Goal: Information Seeking & Learning: Learn about a topic

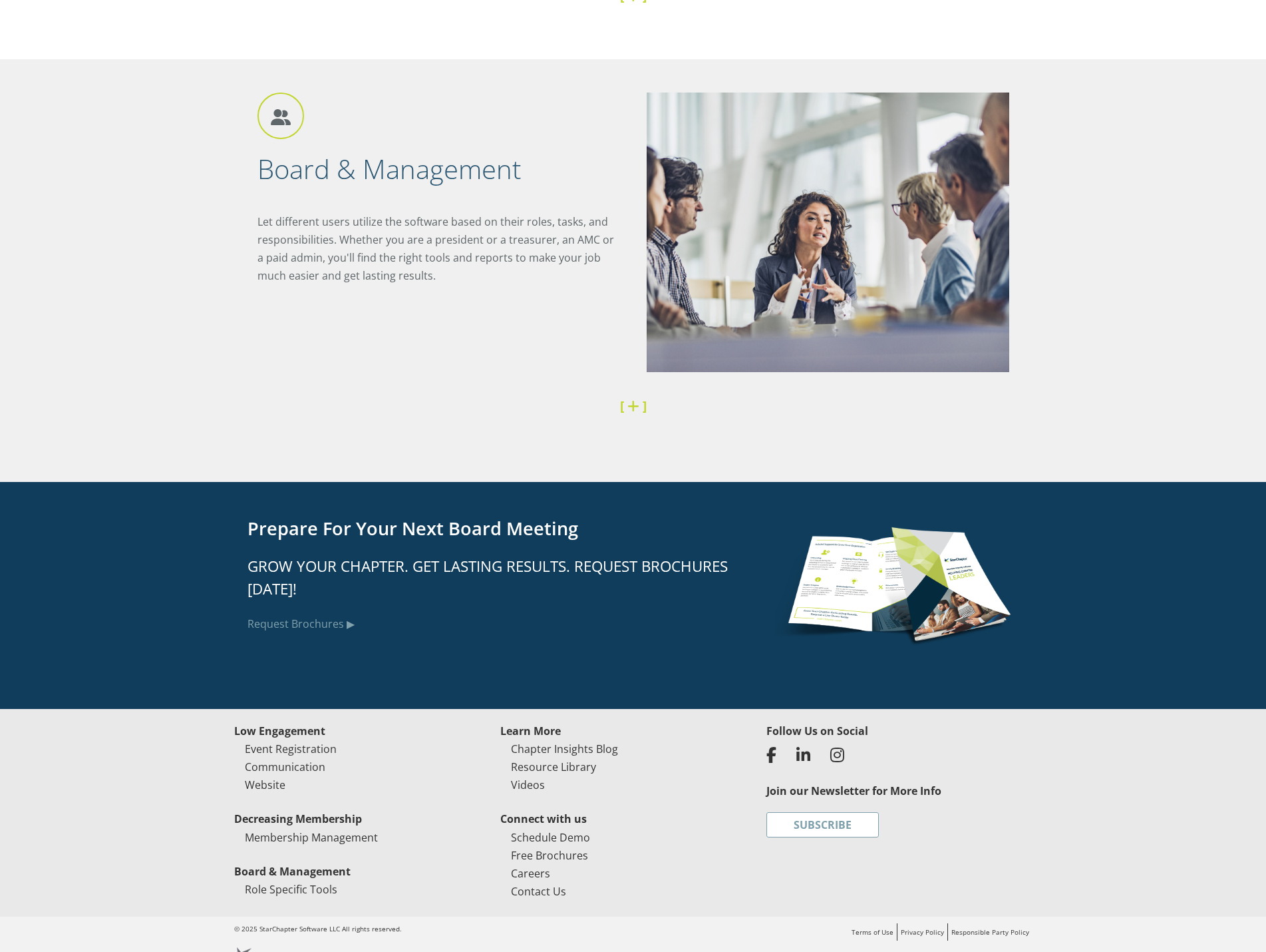
scroll to position [3042, 0]
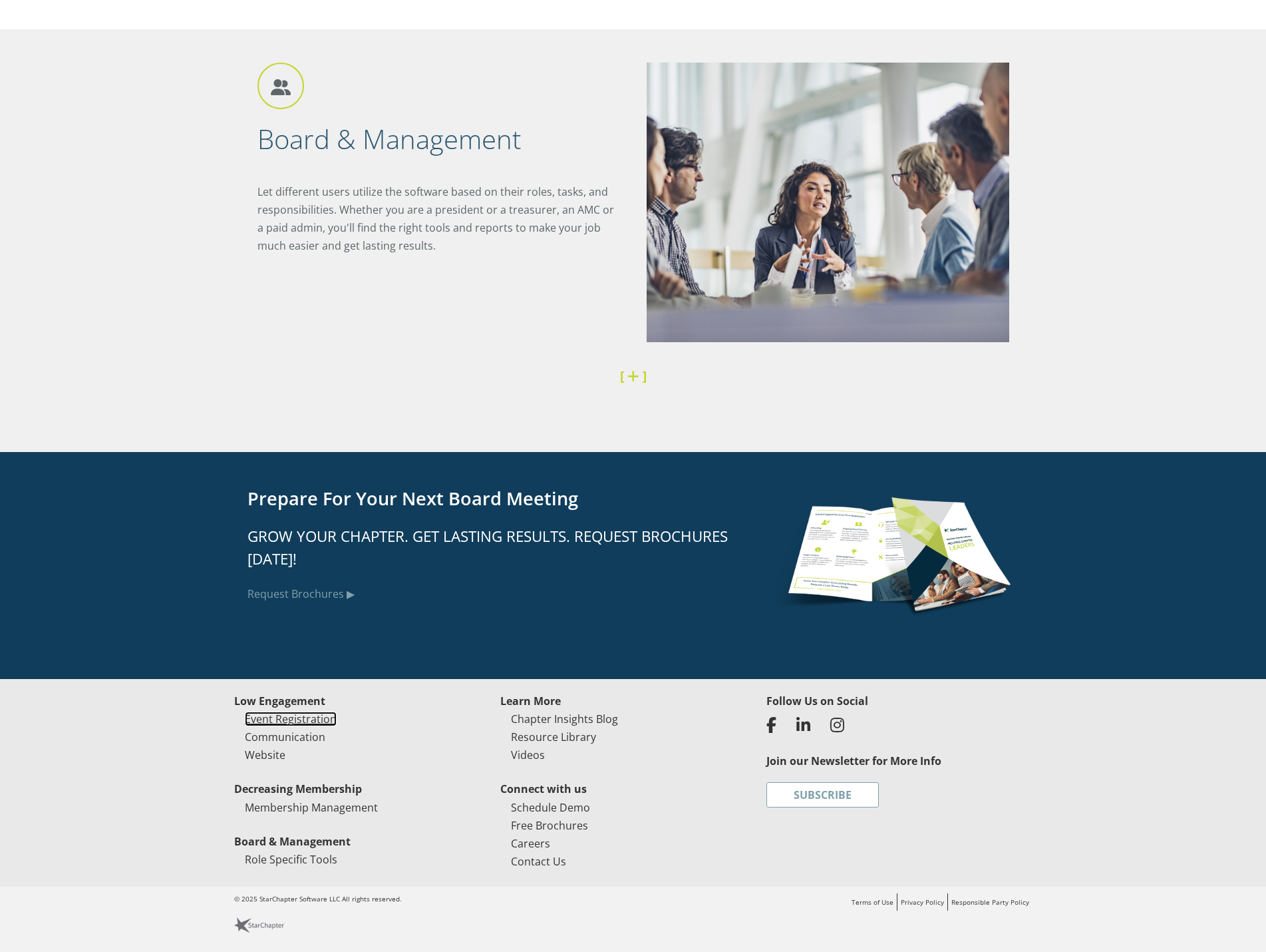
click at [287, 719] on link "Event Registration" at bounding box center [291, 718] width 92 height 14
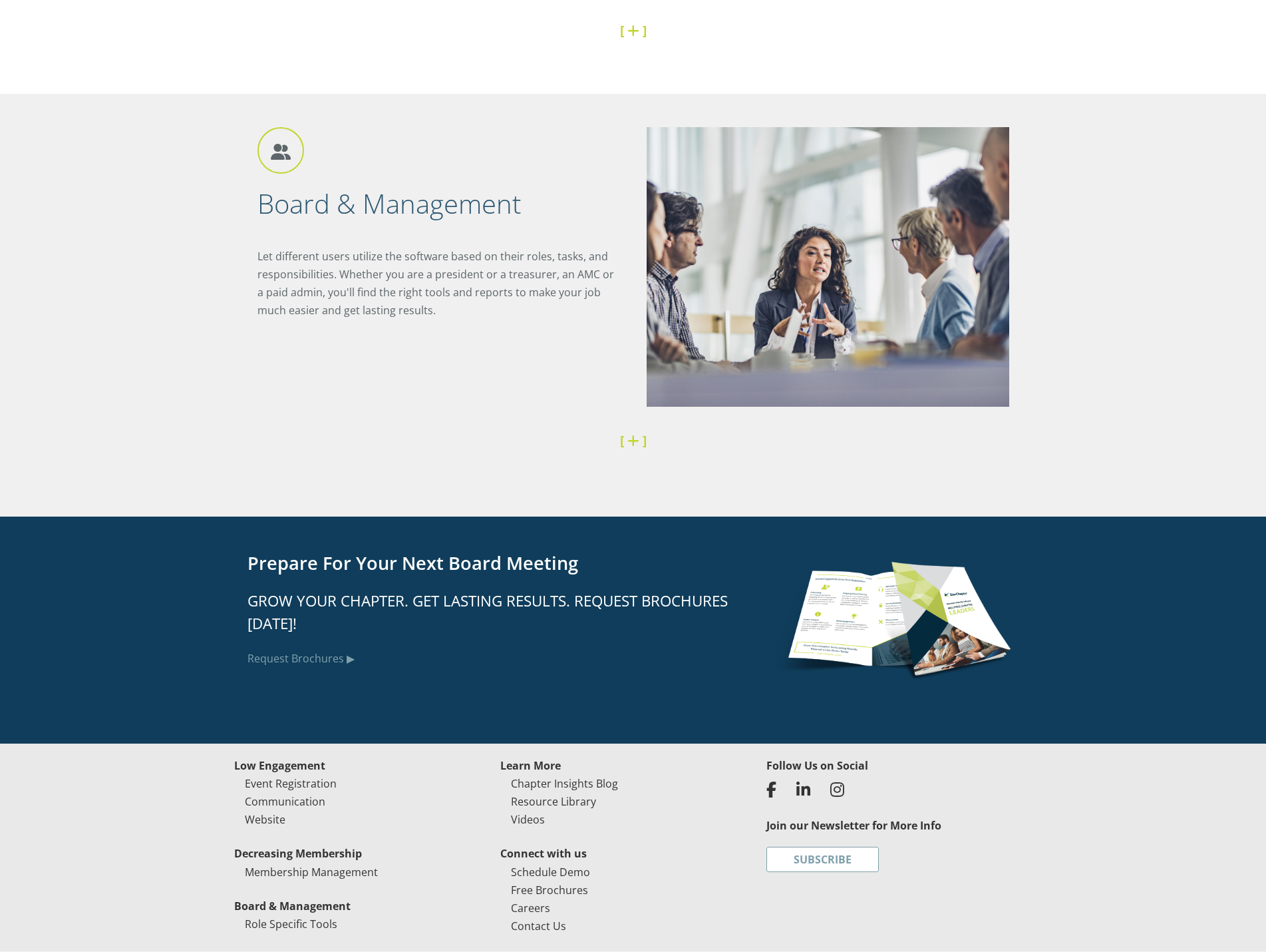
scroll to position [3042, 0]
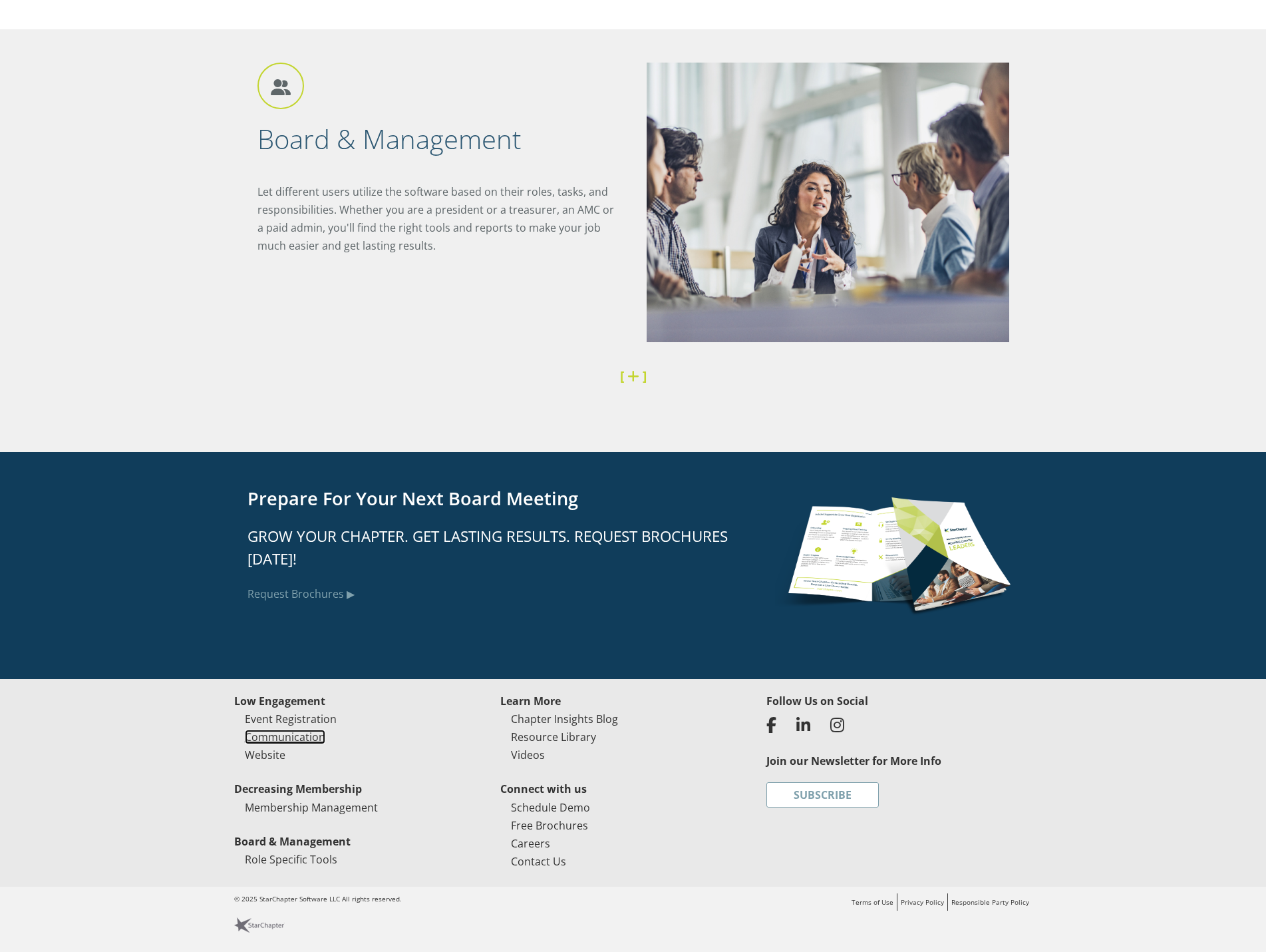
click at [276, 736] on link "Communication" at bounding box center [285, 736] width 80 height 14
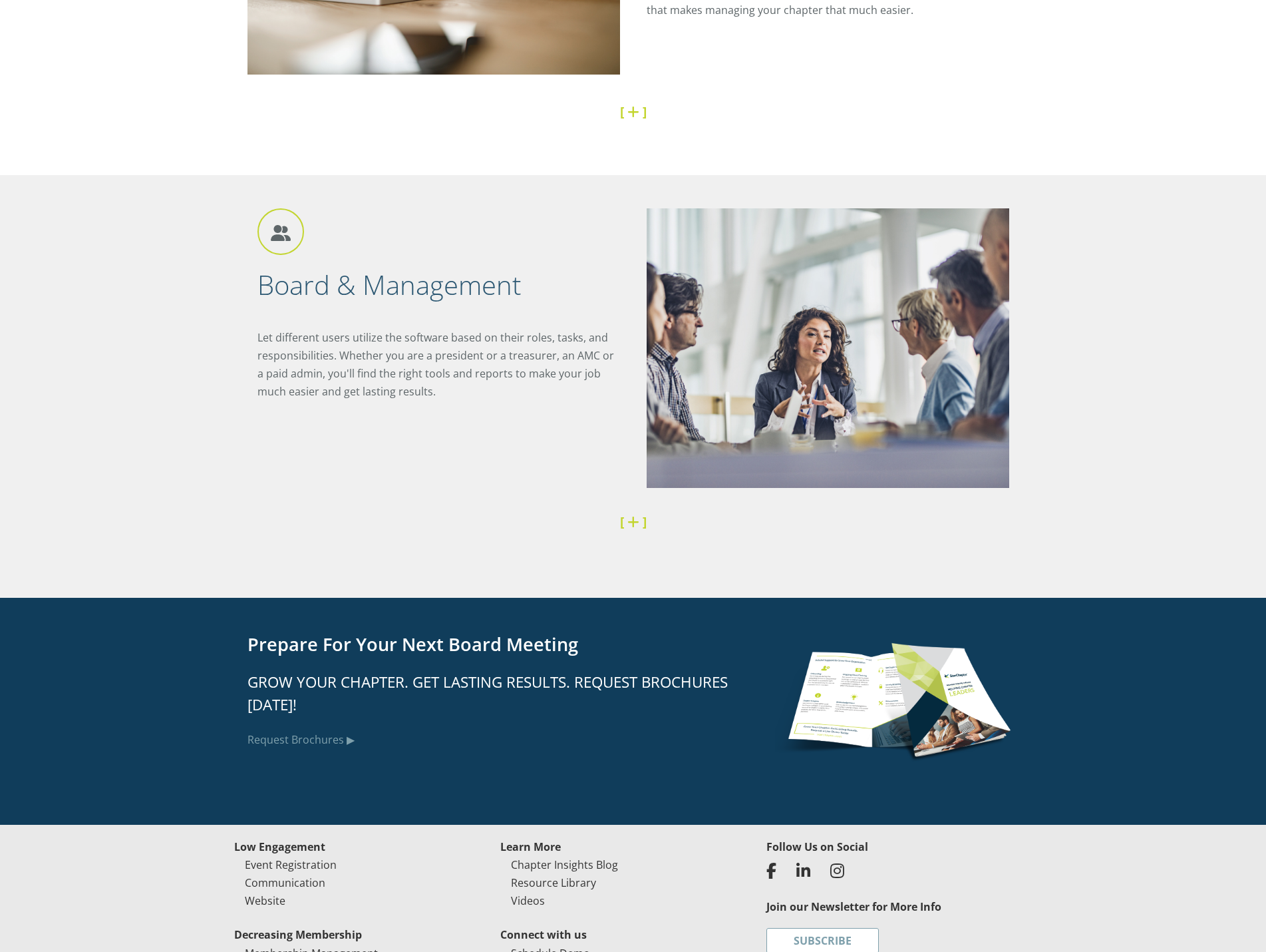
scroll to position [3042, 0]
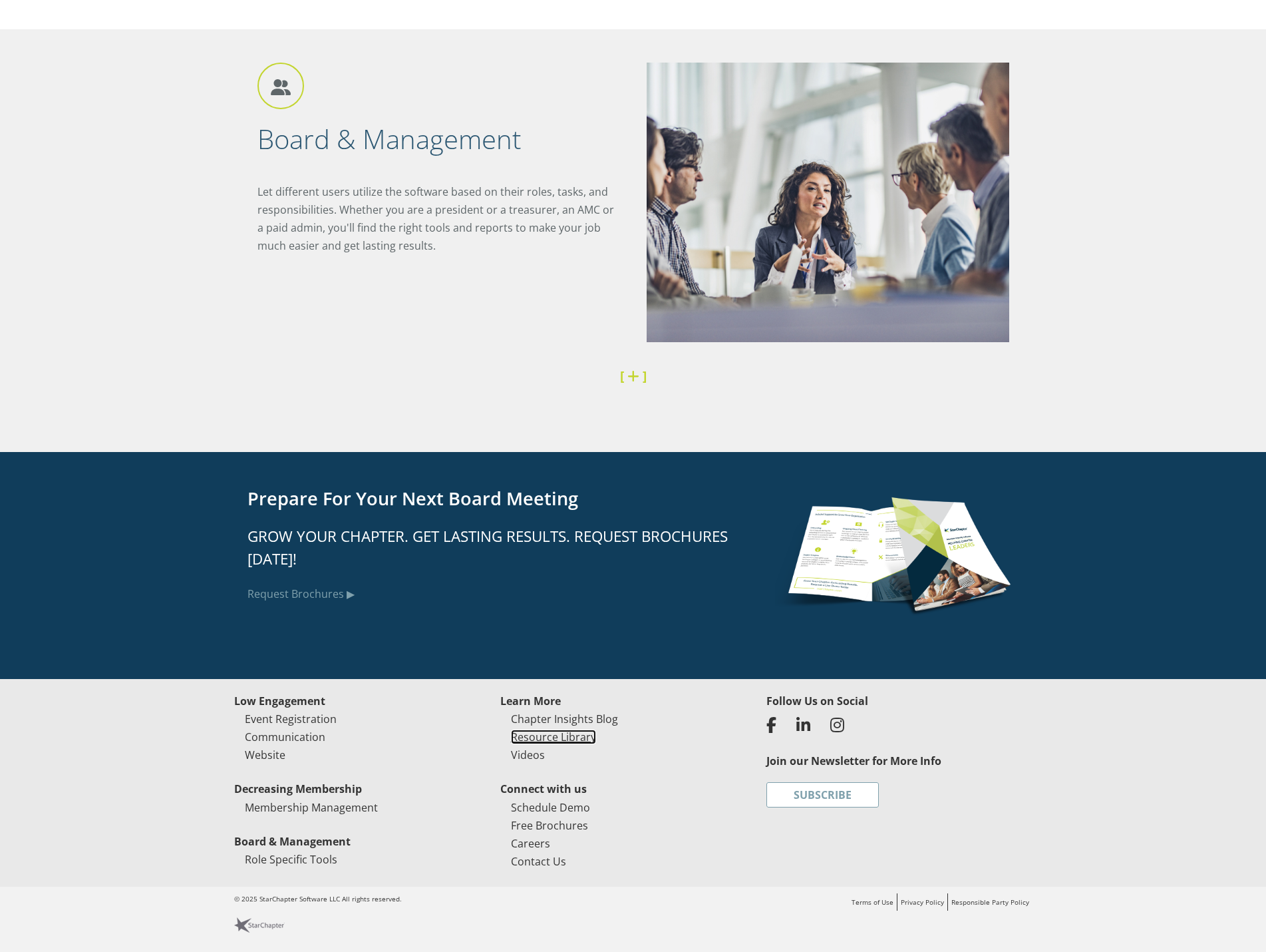
click at [564, 736] on link "Resource Library" at bounding box center [553, 736] width 85 height 14
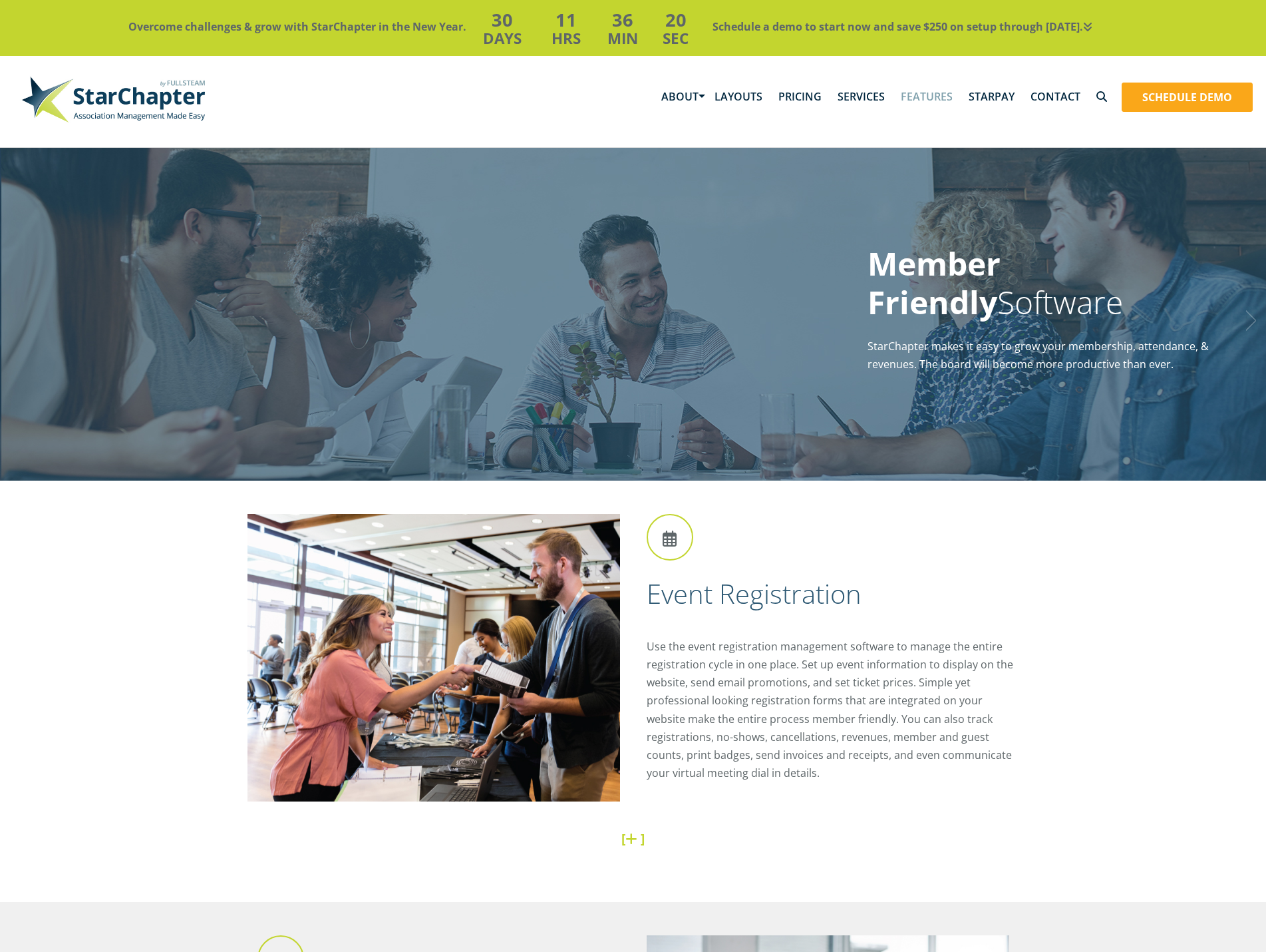
scroll to position [3042, 0]
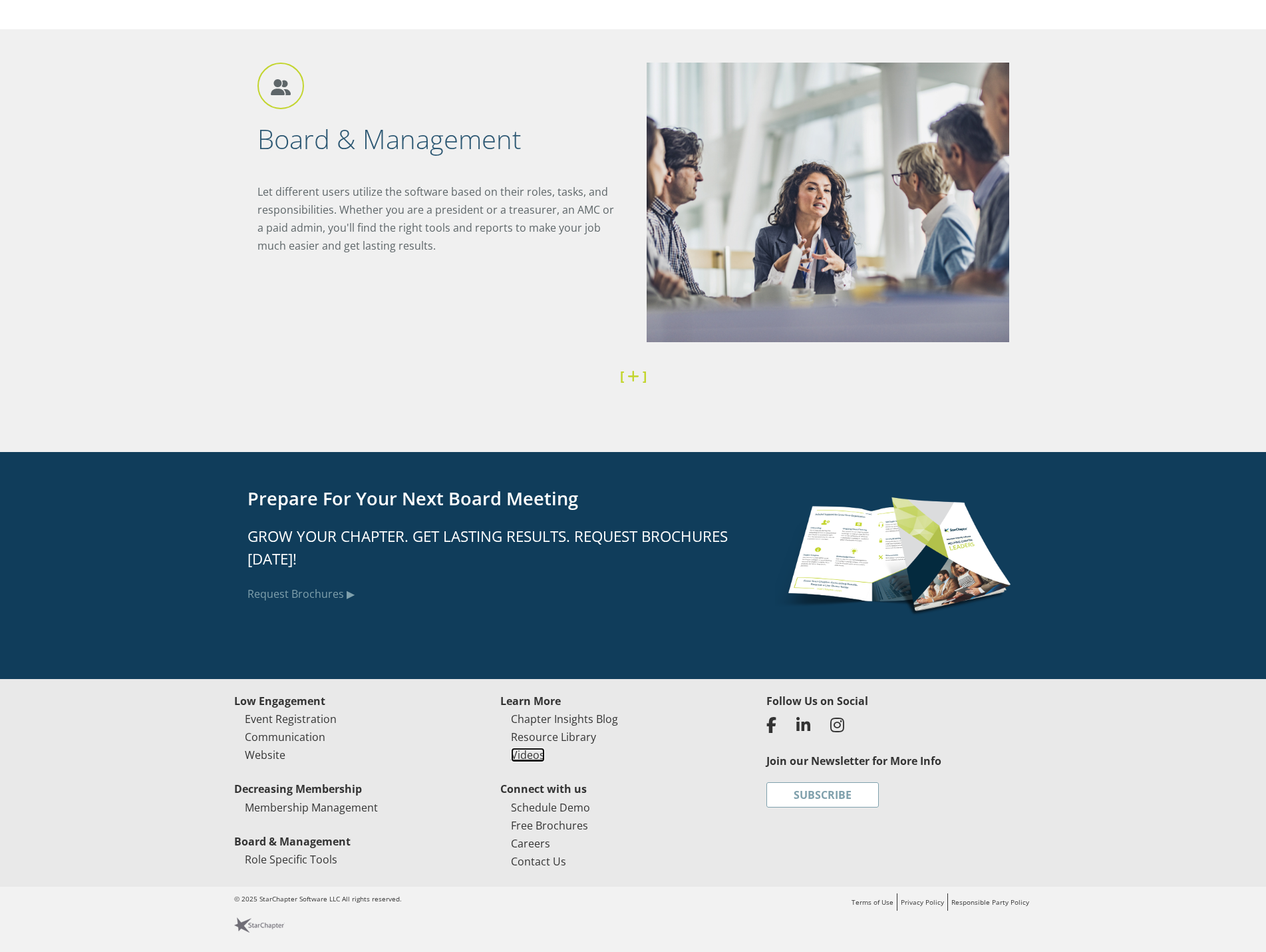
click at [530, 757] on link "Videos" at bounding box center [527, 754] width 34 height 14
